Goal: Find specific page/section: Find specific page/section

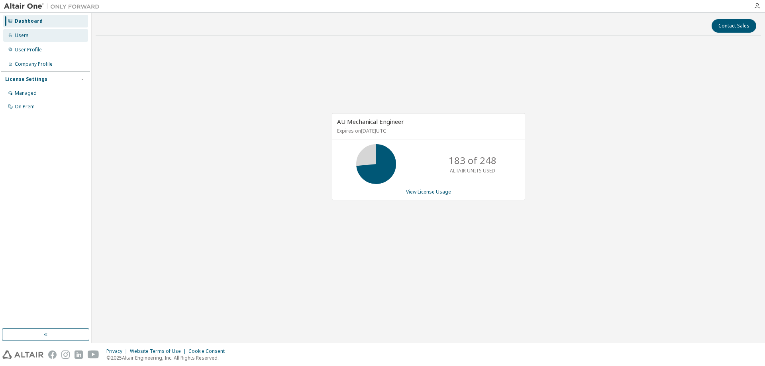
click at [29, 33] on div "Users" at bounding box center [45, 35] width 85 height 13
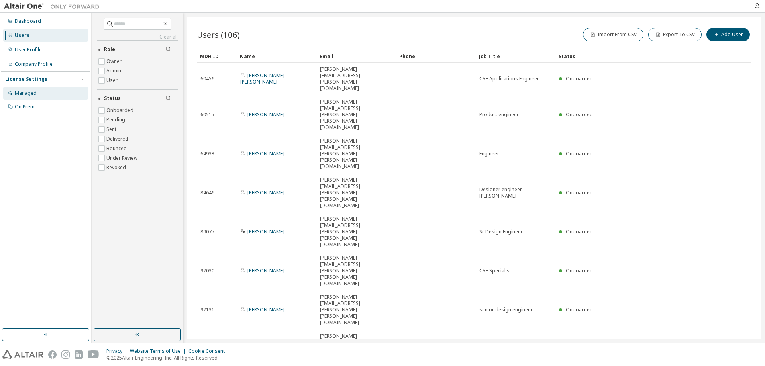
click at [27, 94] on div "Managed" at bounding box center [26, 93] width 22 height 6
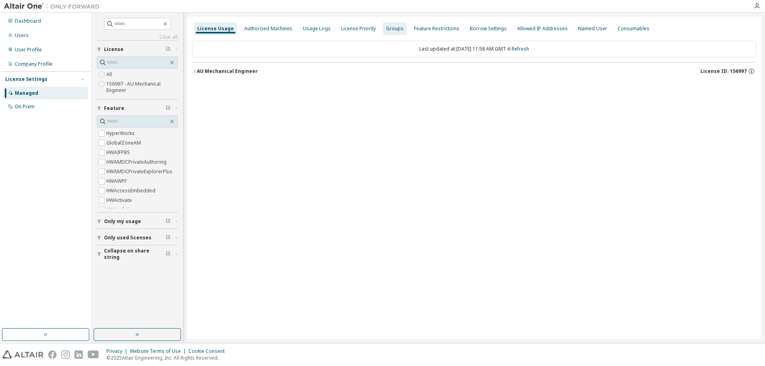
click at [386, 27] on div "Groups" at bounding box center [395, 29] width 18 height 6
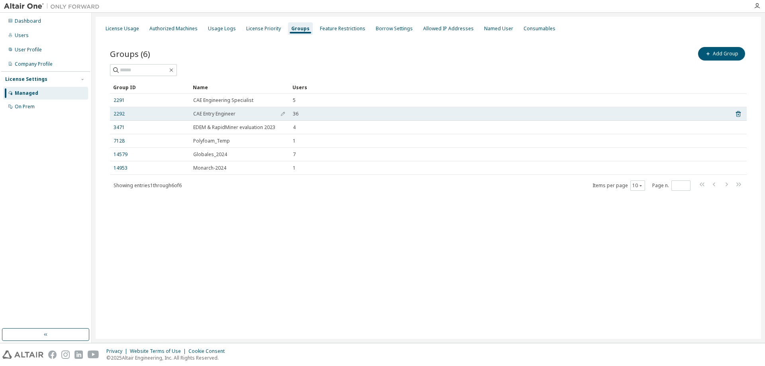
click at [215, 113] on span "CAE Entry Engineer" at bounding box center [214, 114] width 42 height 6
click at [119, 115] on link "2292" at bounding box center [119, 114] width 11 height 6
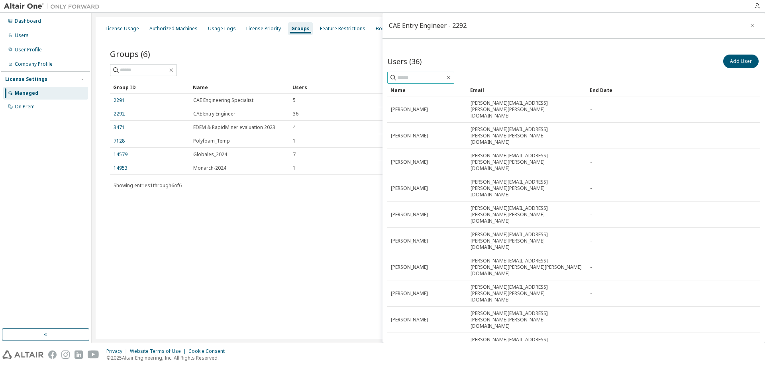
click at [423, 79] on input "text" at bounding box center [421, 78] width 48 height 8
type input "*******"
